Goal: Check status: Check status

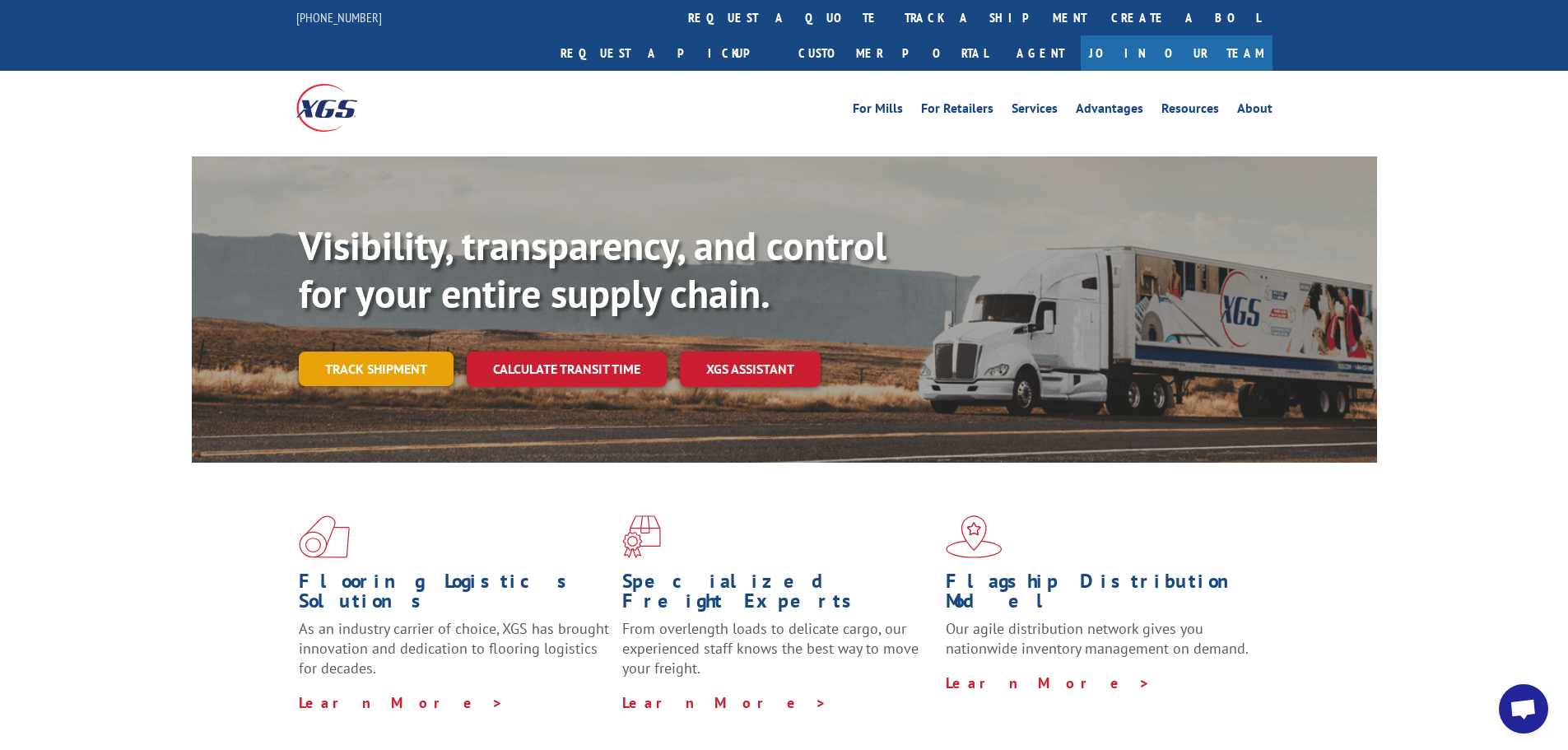
click at [408, 351] on link "Track shipment" at bounding box center [376, 369] width 155 height 35
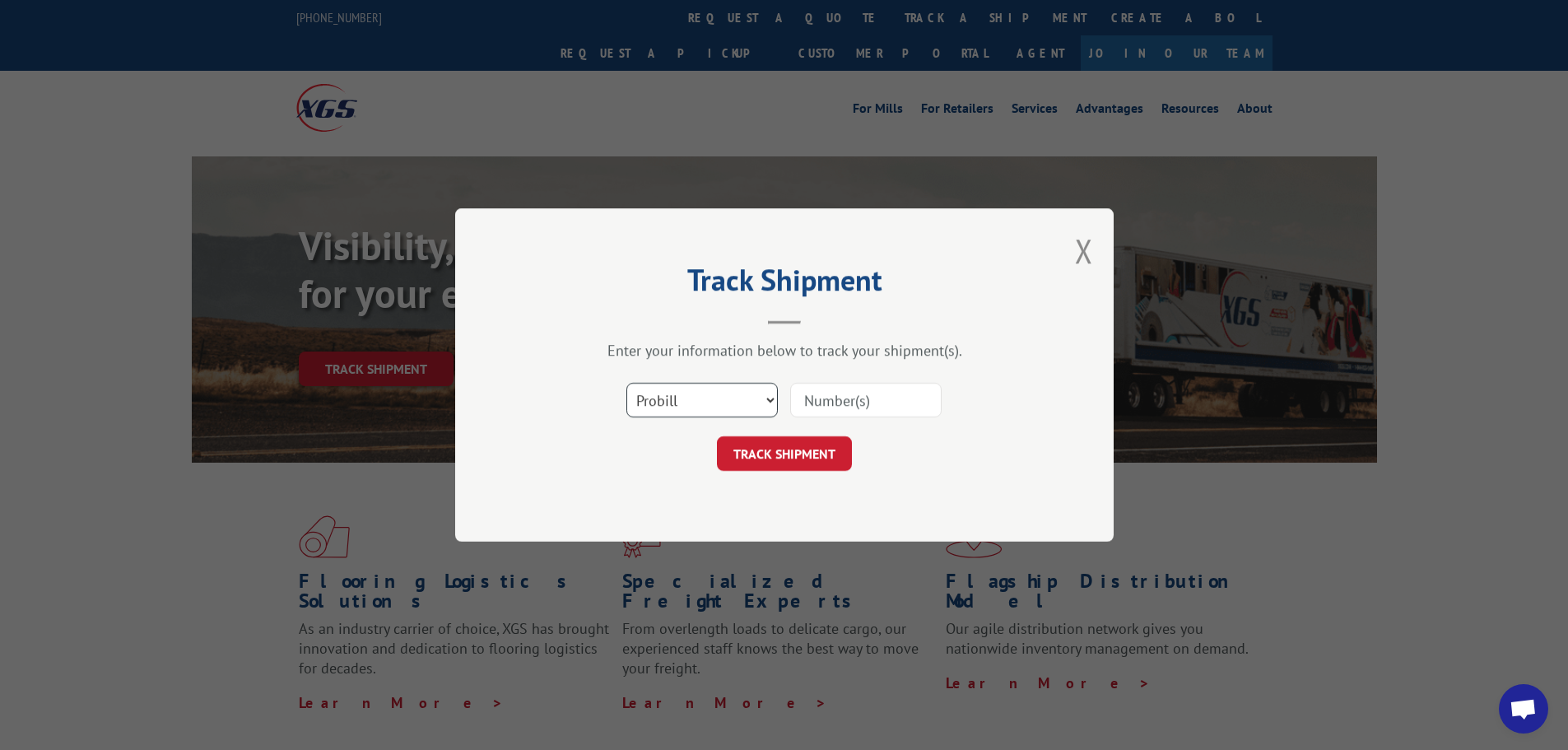
click at [690, 413] on select "Select category... Probill BOL PO" at bounding box center [702, 401] width 152 height 35
select select "bol"
click at [626, 383] on select "Select category... Probill BOL PO" at bounding box center [702, 401] width 152 height 35
click at [803, 399] on input at bounding box center [866, 401] width 152 height 35
type input "5607525"
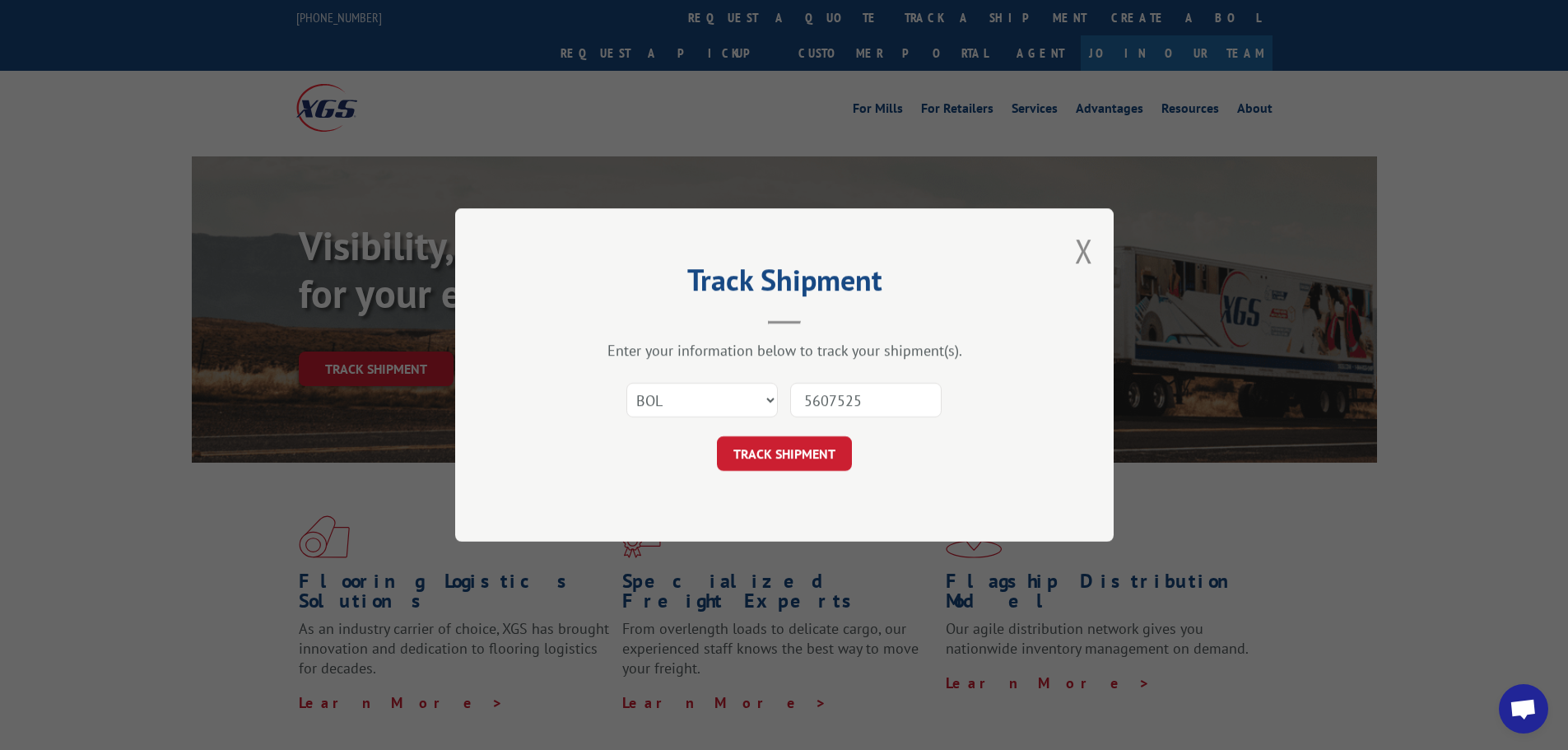
click at [717, 436] on button "TRACK SHIPMENT" at bounding box center [784, 454] width 135 height 35
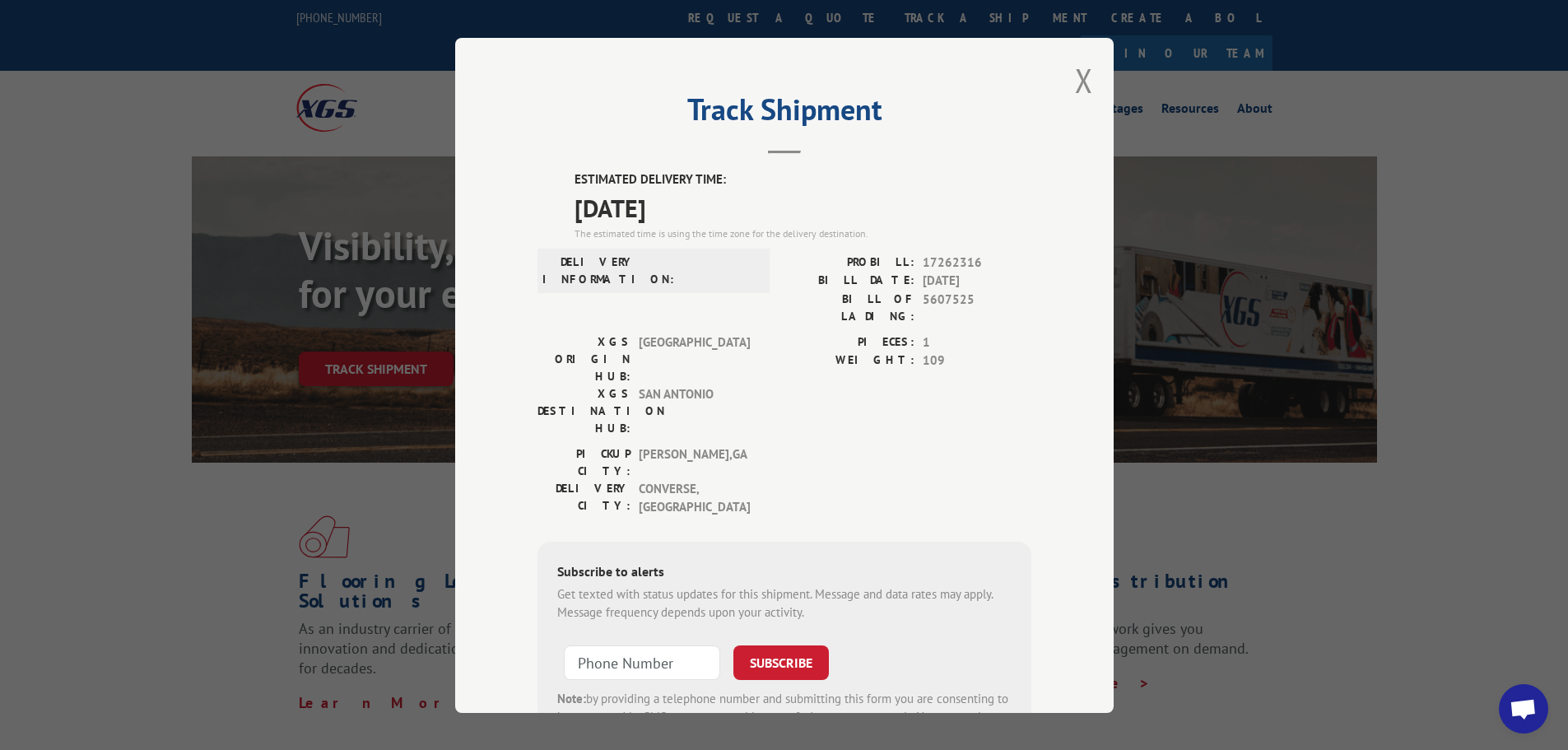
click at [714, 279] on span at bounding box center [699, 270] width 112 height 35
drag, startPoint x: 918, startPoint y: 260, endPoint x: 973, endPoint y: 256, distance: 55.1
click at [973, 256] on span "17262316" at bounding box center [976, 262] width 109 height 19
click at [1026, 266] on div "Track Shipment ESTIMATED DELIVERY TIME: [DATE] The estimated time is using the …" at bounding box center [784, 375] width 658 height 675
drag, startPoint x: 915, startPoint y: 295, endPoint x: 971, endPoint y: 297, distance: 56.0
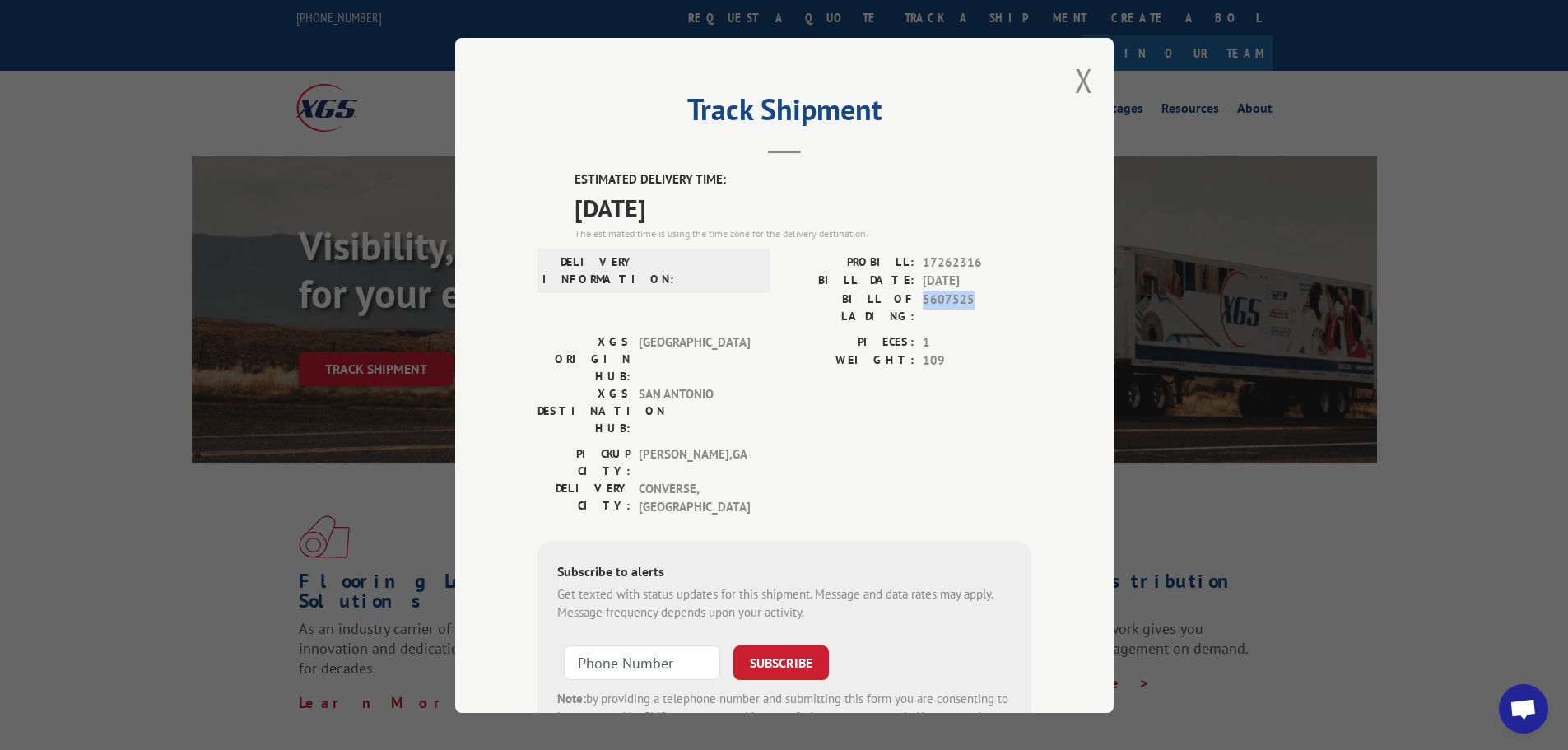
click at [971, 297] on div "BILL OF LADING: 5607525" at bounding box center [908, 307] width 247 height 35
copy span "5607525"
click at [1083, 84] on button "Close modal" at bounding box center [1084, 80] width 18 height 44
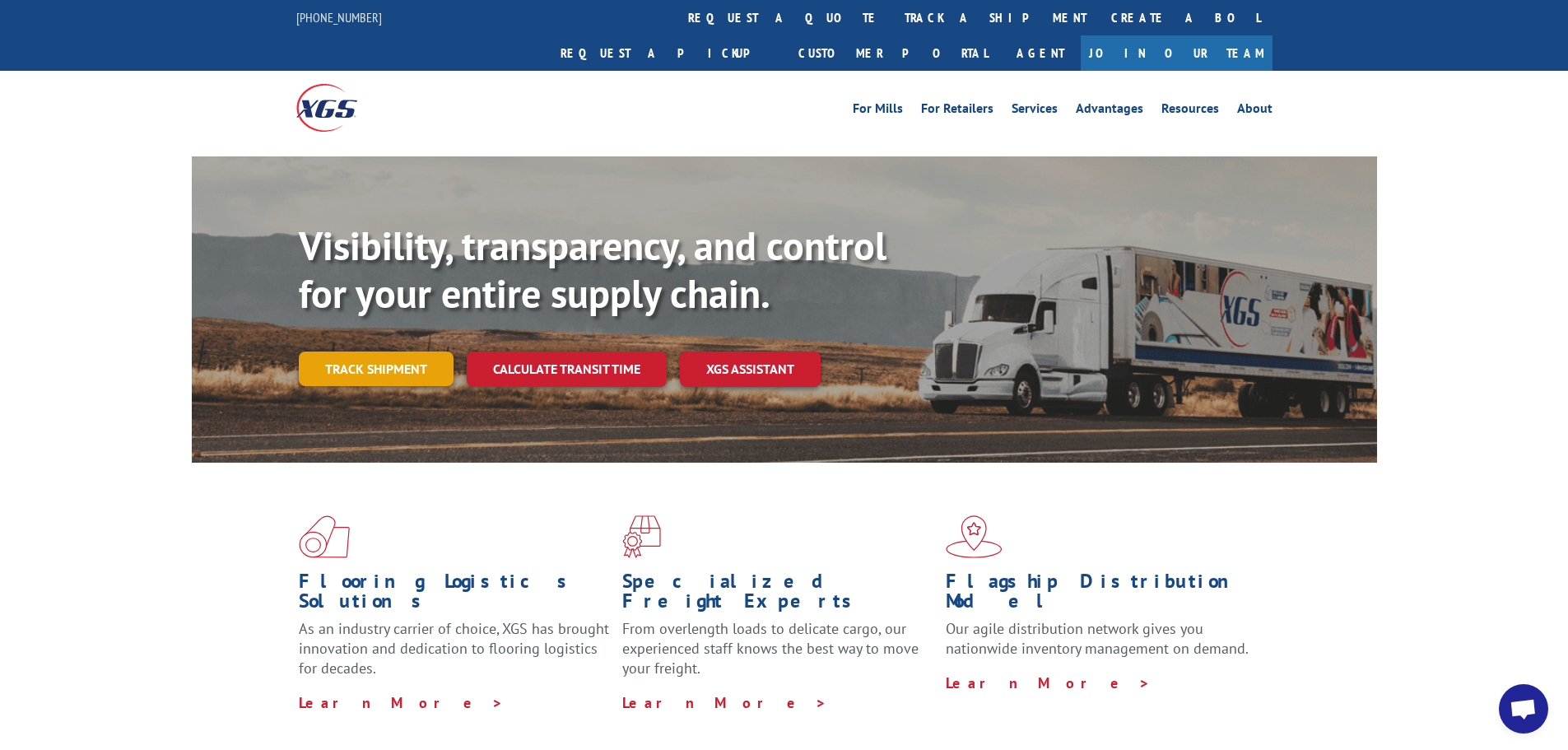
click at [350, 351] on link "Track shipment" at bounding box center [376, 369] width 155 height 35
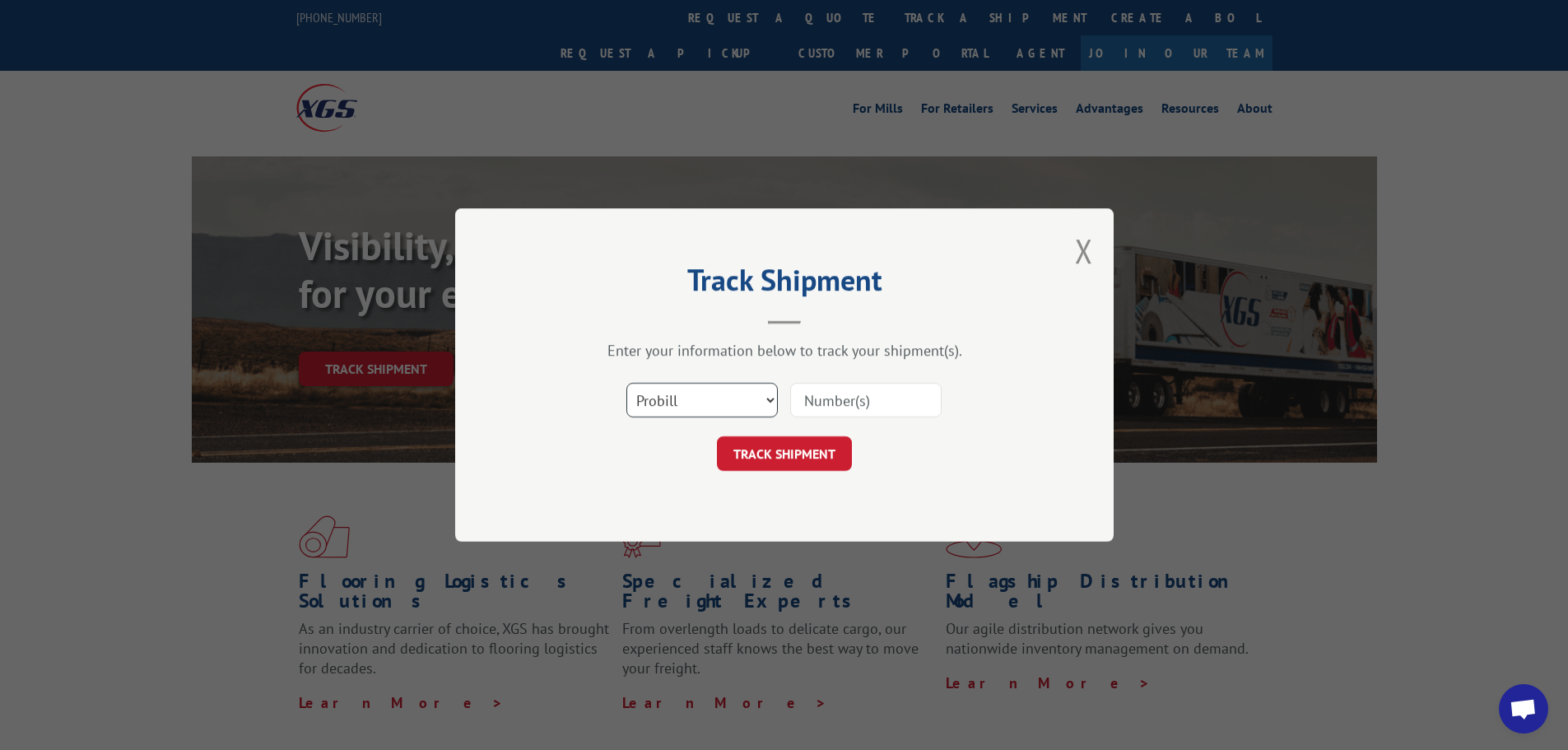
click at [691, 400] on select "Select category... Probill BOL PO" at bounding box center [702, 401] width 152 height 35
select select "bol"
click at [626, 383] on select "Select category... Probill BOL PO" at bounding box center [702, 401] width 152 height 35
click at [825, 394] on input at bounding box center [866, 401] width 152 height 35
paste input "5607525"
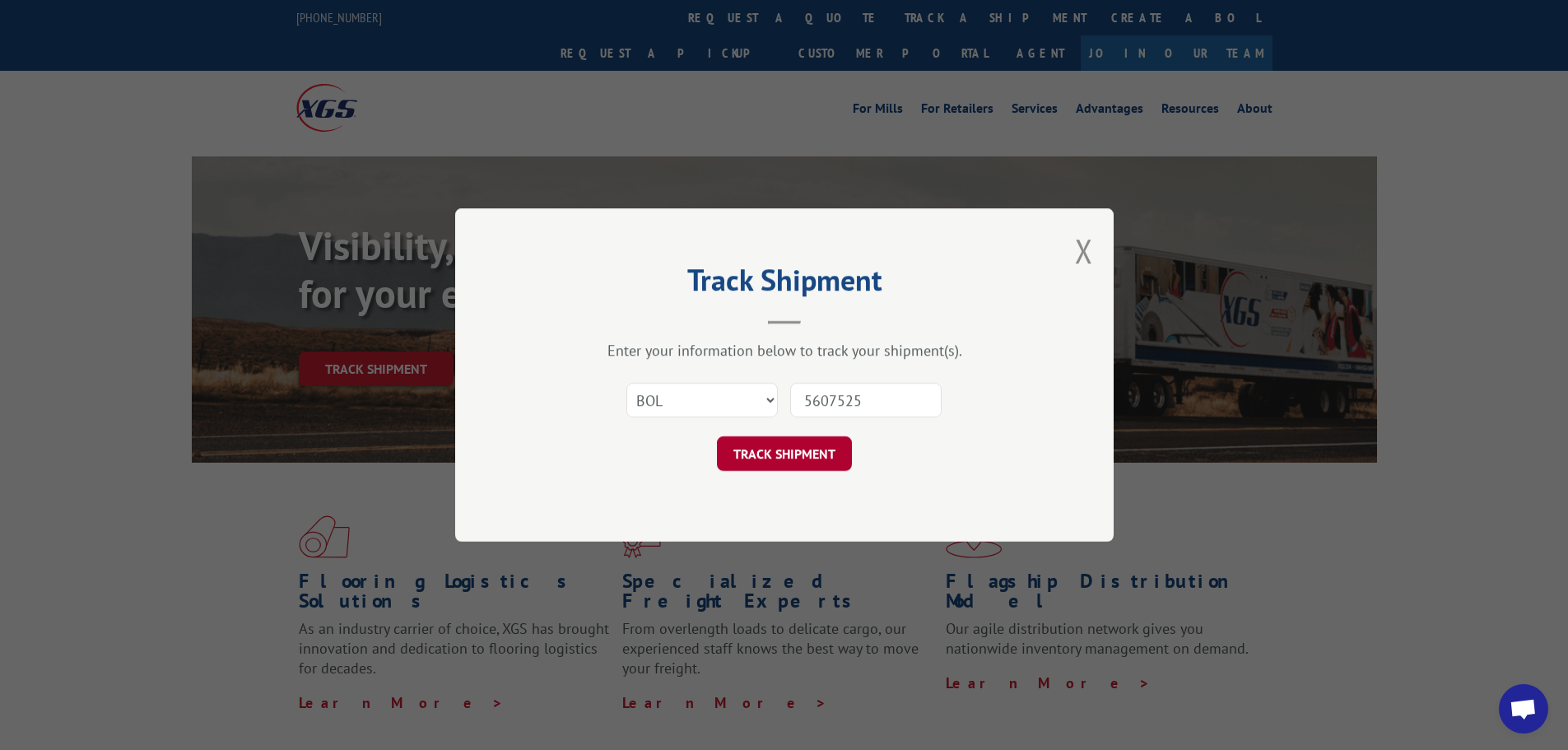
type input "5607525"
click at [822, 444] on button "TRACK SHIPMENT" at bounding box center [784, 454] width 135 height 35
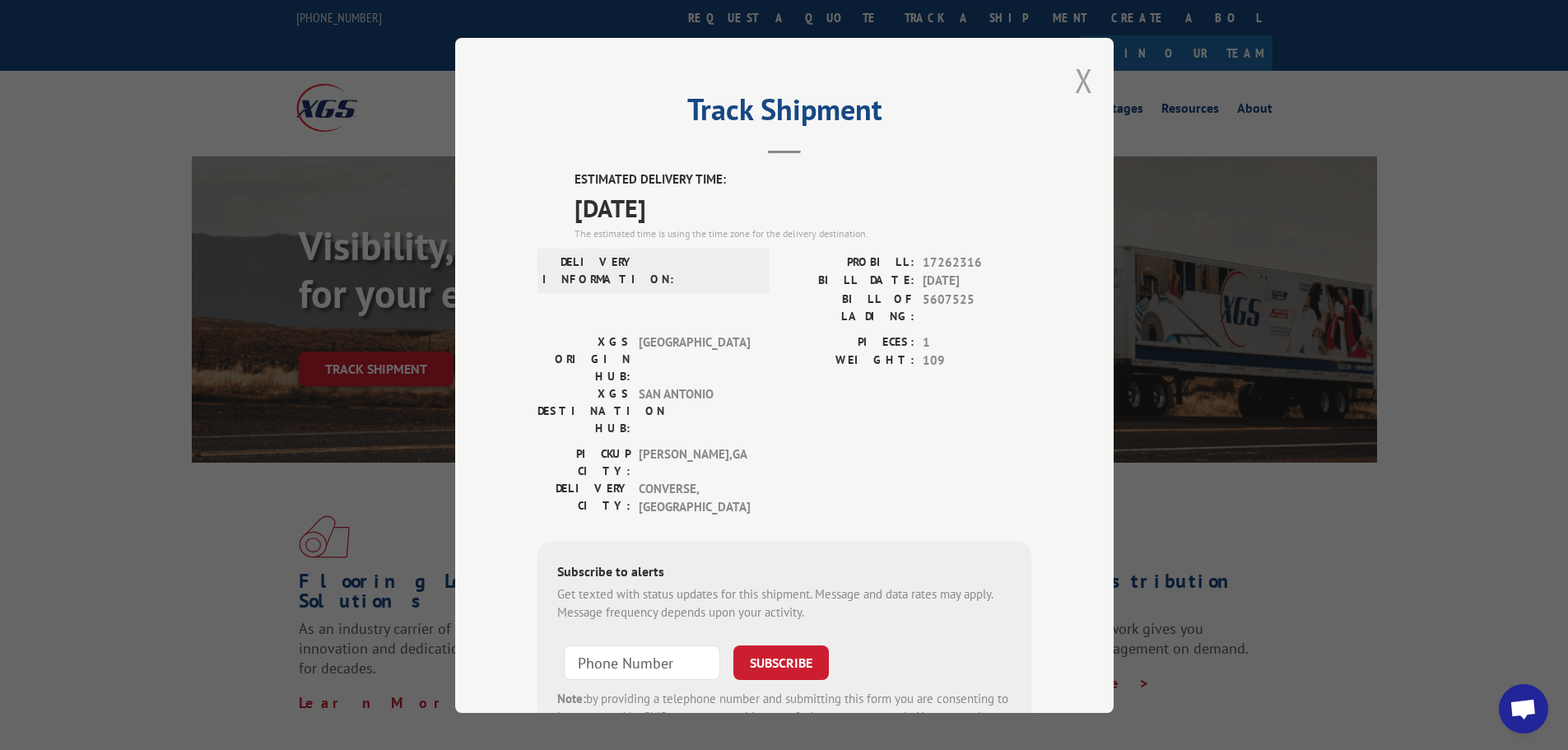
click at [1082, 82] on button "Close modal" at bounding box center [1084, 80] width 18 height 44
